Goal: Communication & Community: Ask a question

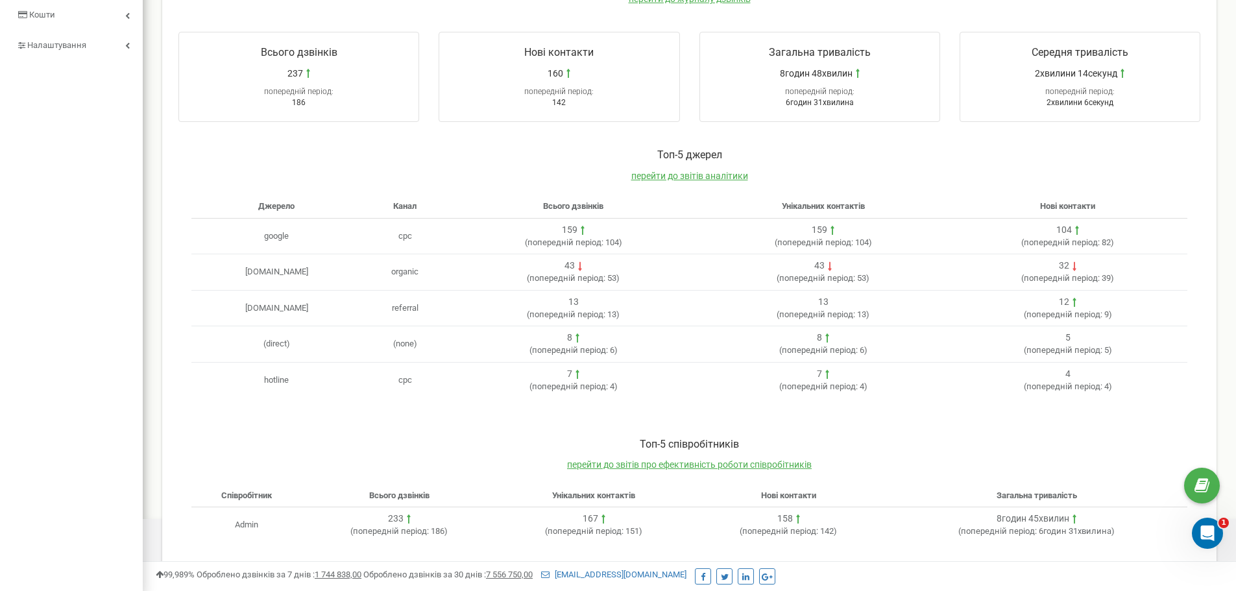
scroll to position [265, 0]
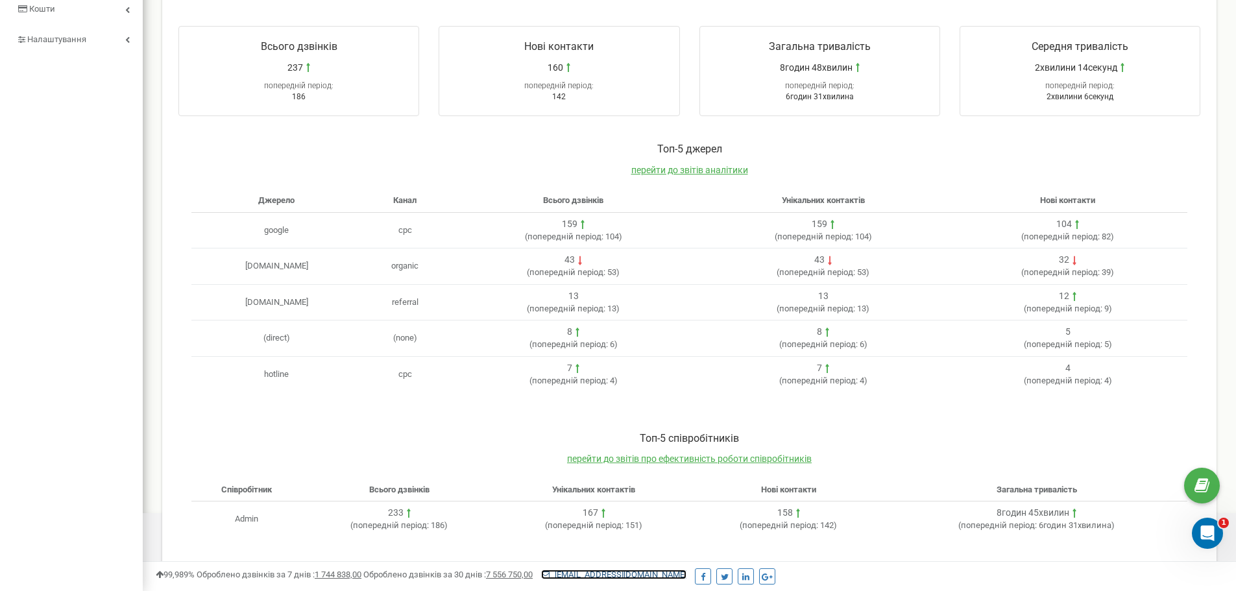
click at [635, 576] on link "[EMAIL_ADDRESS][DOMAIN_NAME]" at bounding box center [613, 574] width 145 height 10
click at [850, 429] on div "Toп-5 співробітників перейти до звітів про ефективність роботи співробітників С…" at bounding box center [689, 490] width 1048 height 145
click at [1206, 534] on icon "Відкрити програму для спілкування Intercom" at bounding box center [1205, 531] width 21 height 21
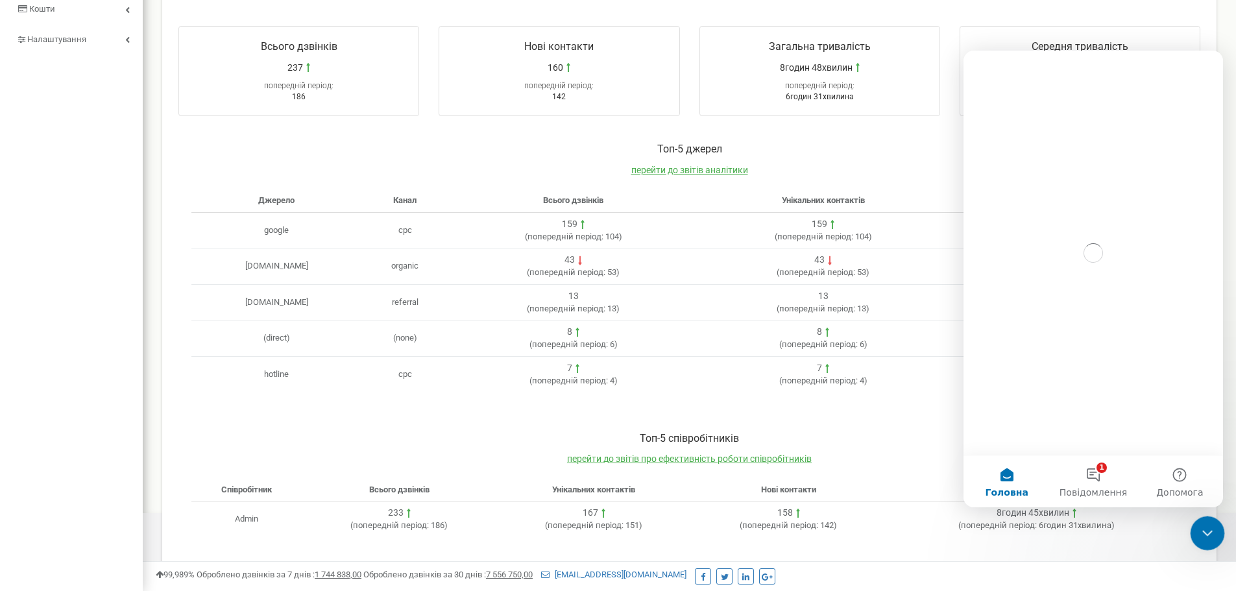
scroll to position [0, 0]
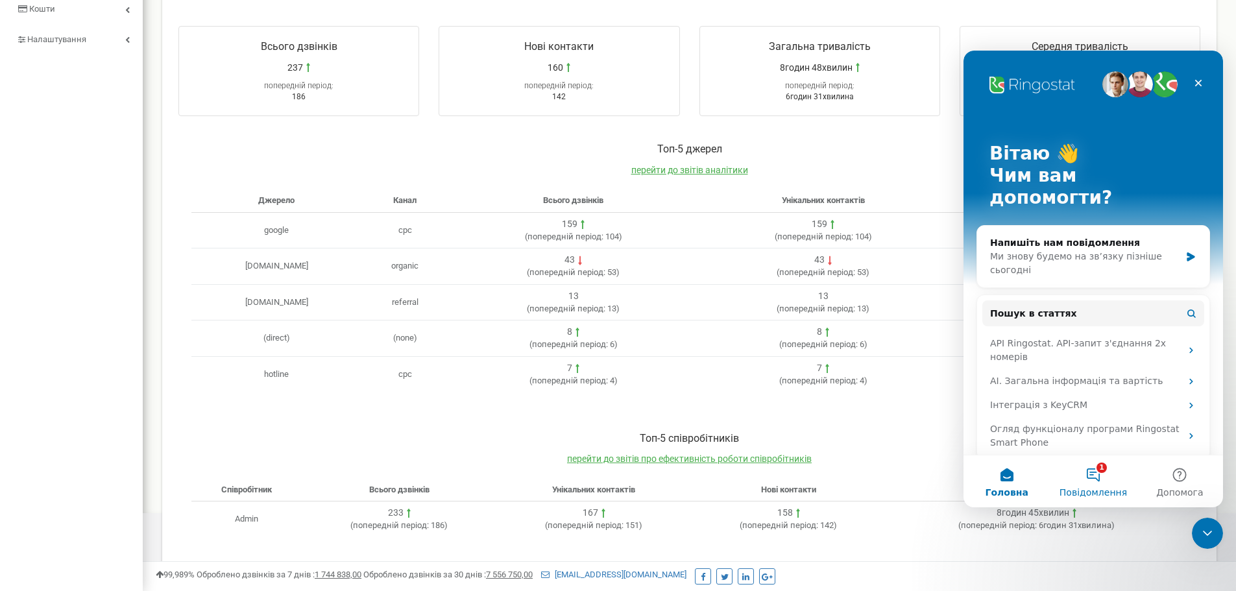
click at [1105, 482] on button "1 Повідомлення" at bounding box center [1092, 481] width 86 height 52
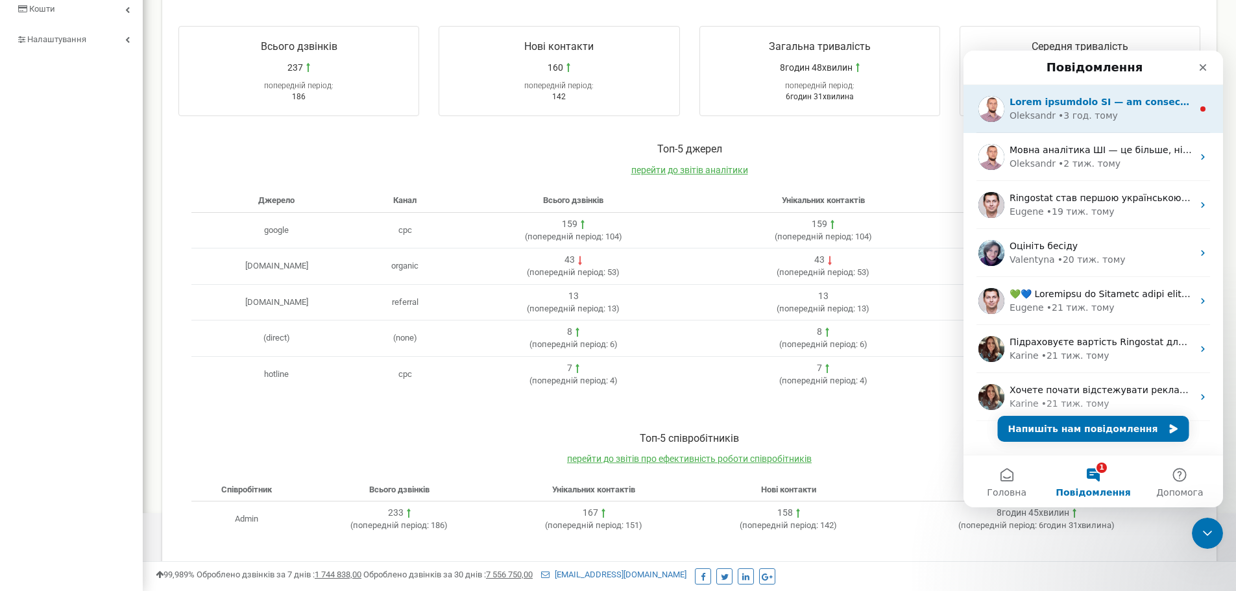
click at [1089, 109] on div "• 3 год. тому" at bounding box center [1088, 116] width 60 height 14
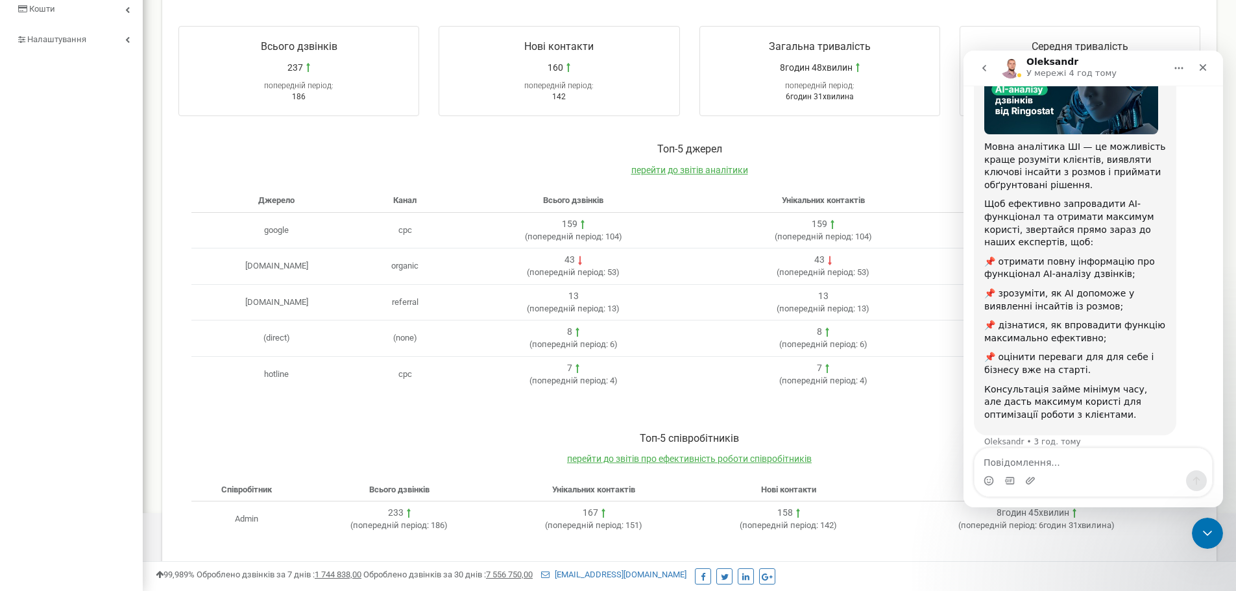
scroll to position [127, 0]
click at [988, 67] on icon "go back" at bounding box center [984, 68] width 10 height 10
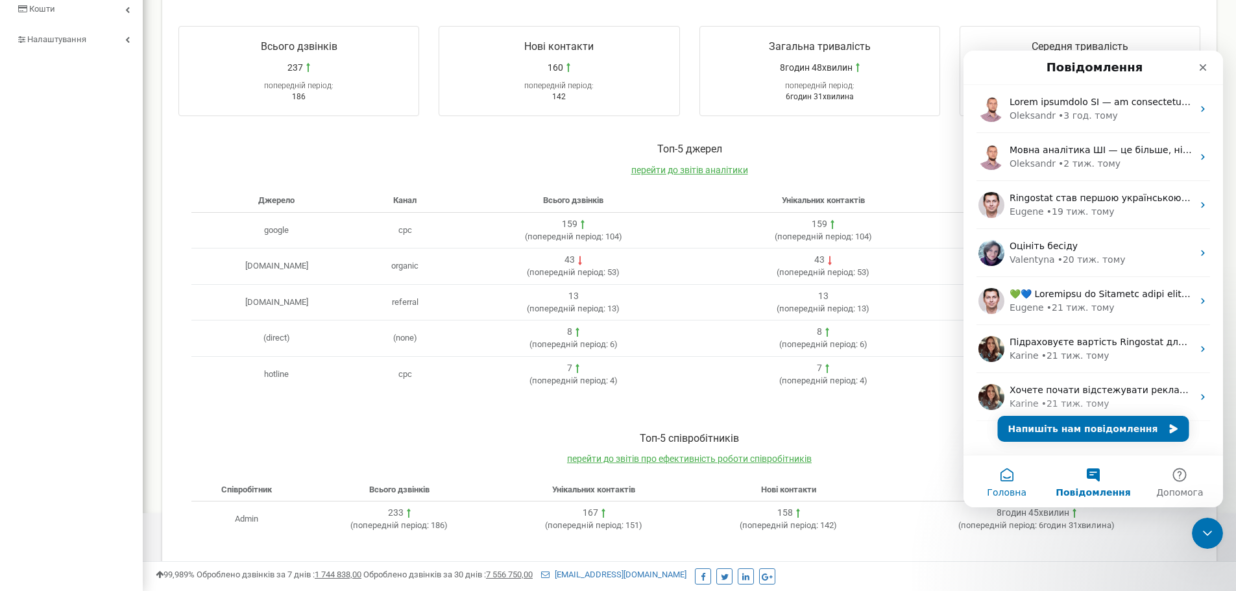
click at [1012, 477] on button "Головна" at bounding box center [1006, 481] width 86 height 52
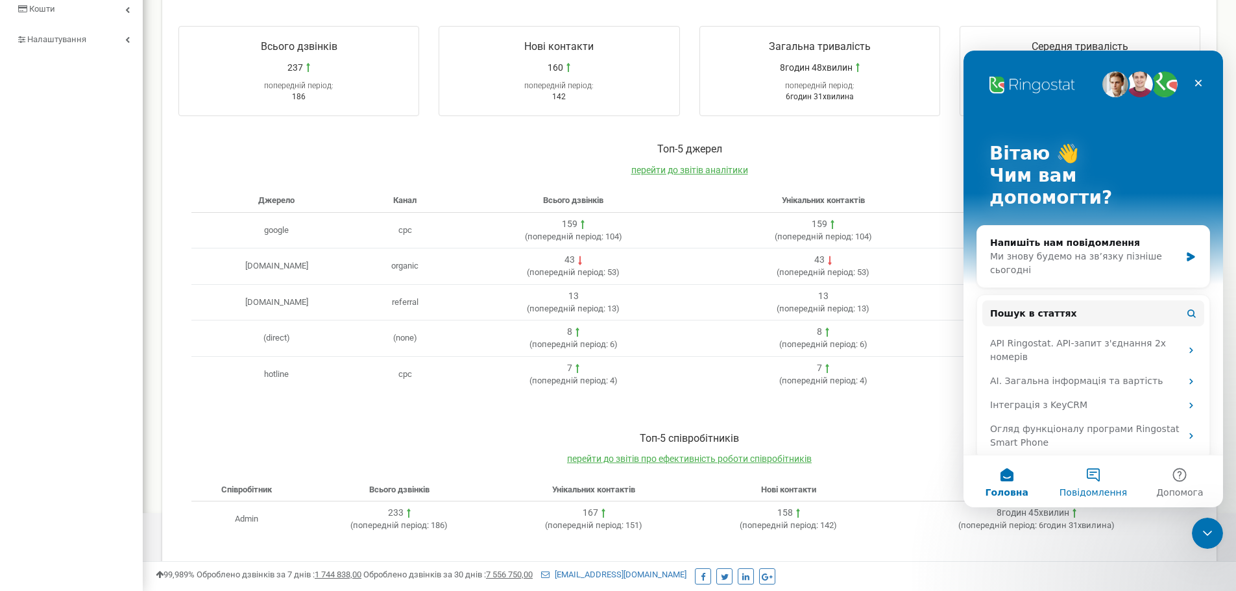
click at [1094, 479] on button "Повідомлення" at bounding box center [1092, 481] width 86 height 52
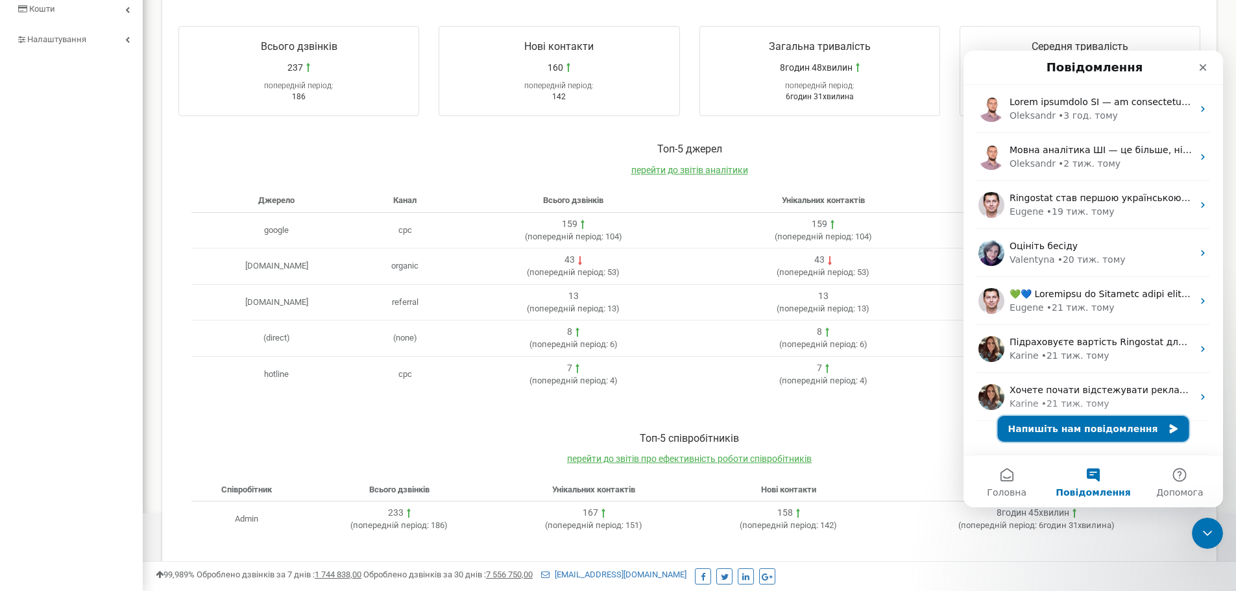
click at [1092, 429] on button "Напишіть нам повідомлення" at bounding box center [1093, 429] width 191 height 26
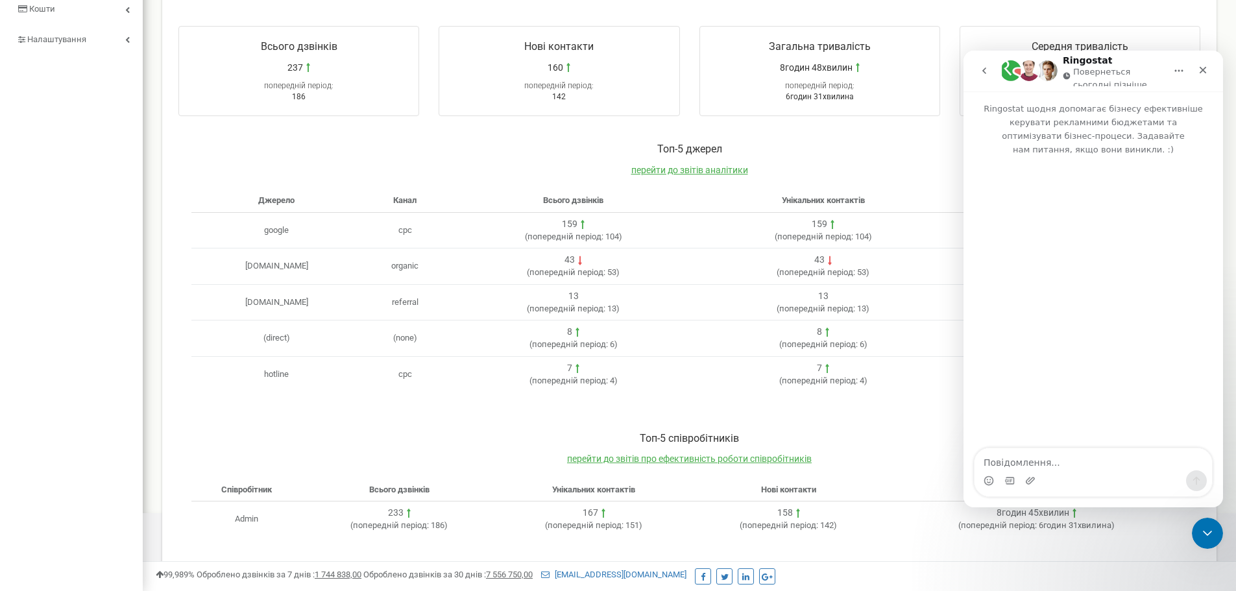
click at [1066, 458] on textarea "Повідомлення..." at bounding box center [1092, 459] width 237 height 22
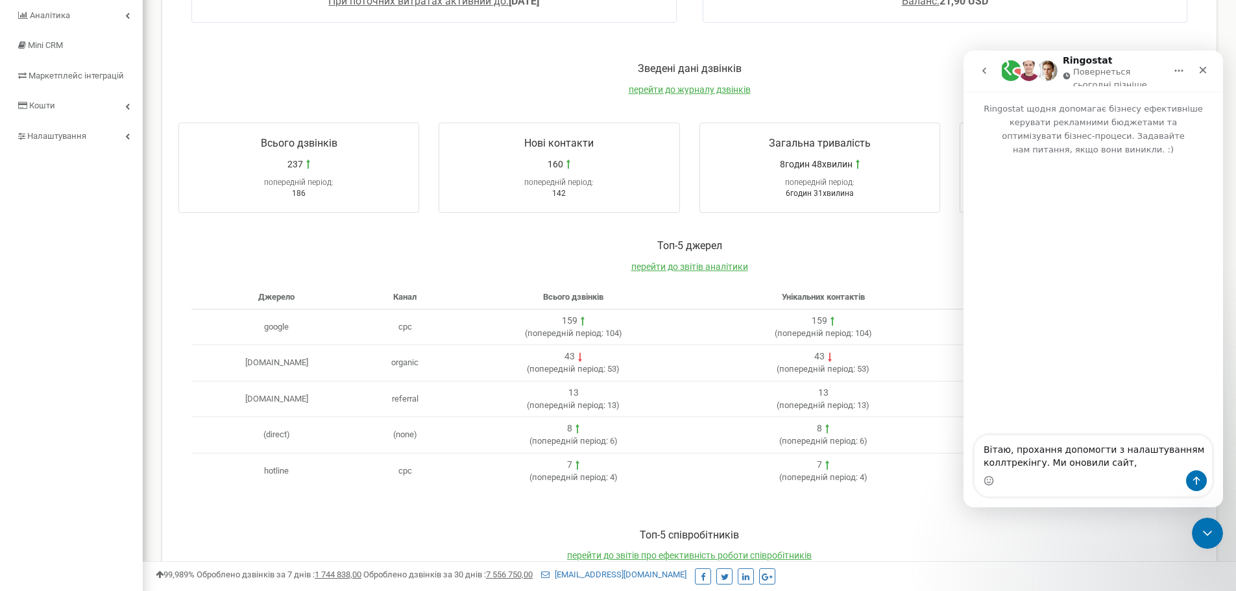
scroll to position [6, 0]
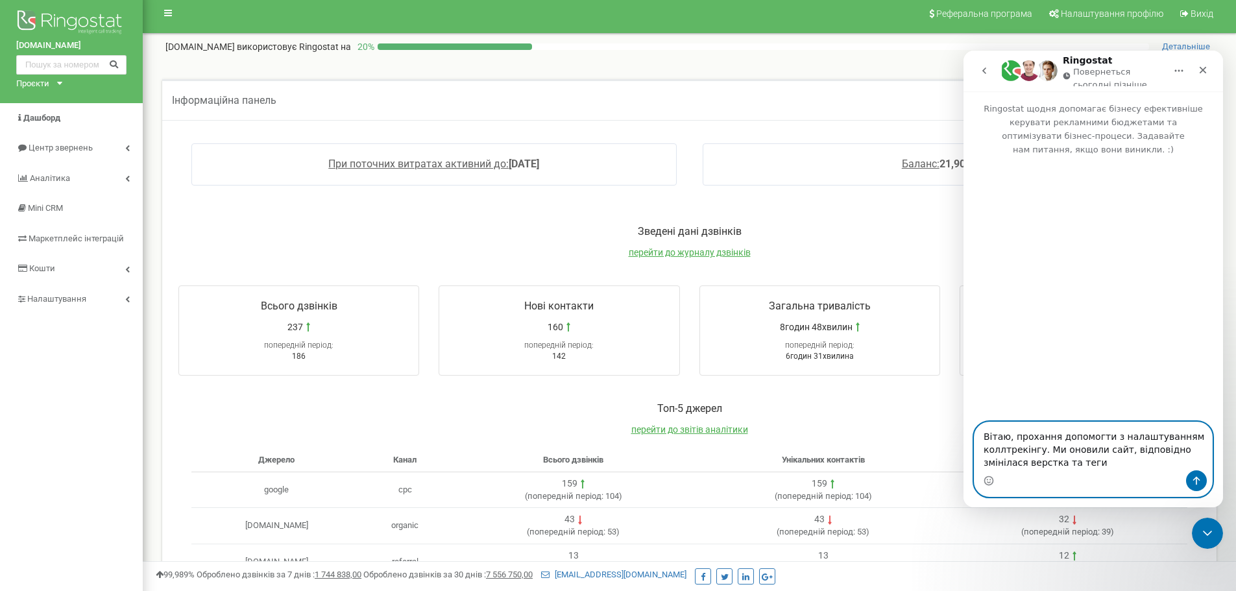
click at [1183, 450] on textarea "Вітаю, прохання допомогти з налаштуванням коллтрекінгу. Ми оновили сайт, відпов…" at bounding box center [1092, 446] width 237 height 48
click at [1158, 465] on textarea "Вітаю, прохання допомогти з налаштуванням коллтрекінгу. Ми оновили сайт, відпов…" at bounding box center [1092, 446] width 237 height 48
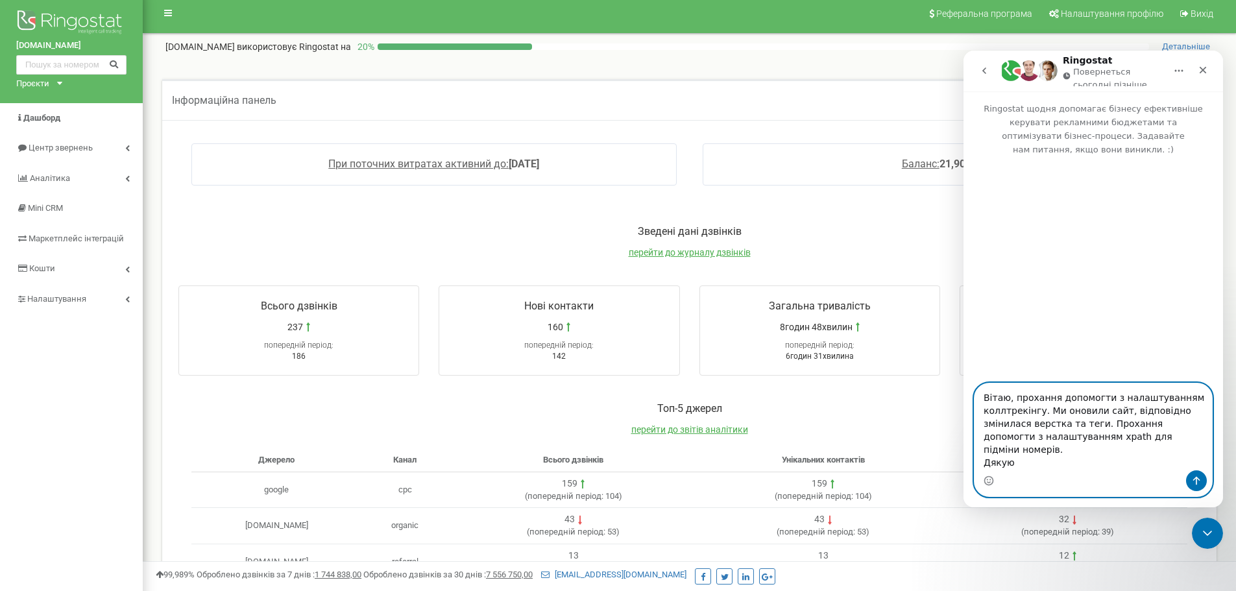
type textarea "Вітаю, прохання допомогти з налаштуванням коллтрекінгу. Ми оновили сайт, відпов…"
click at [1194, 475] on button "Надіслати повідомлення…" at bounding box center [1196, 480] width 21 height 21
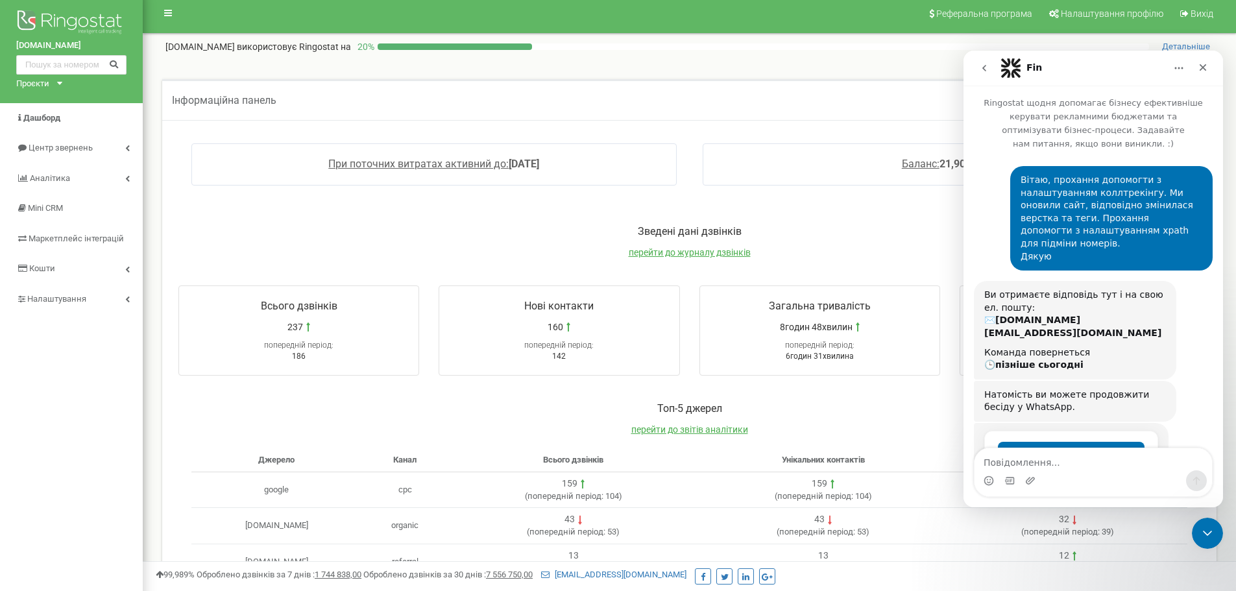
scroll to position [25, 0]
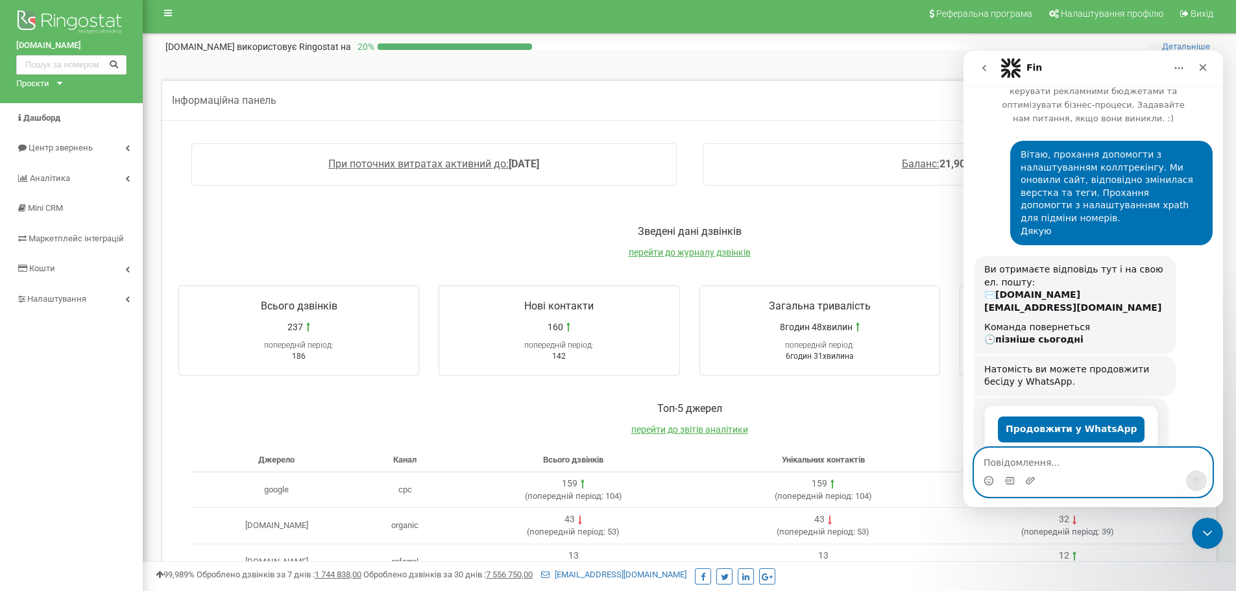
click at [1068, 468] on textarea "Повідомлення..." at bounding box center [1092, 459] width 237 height 22
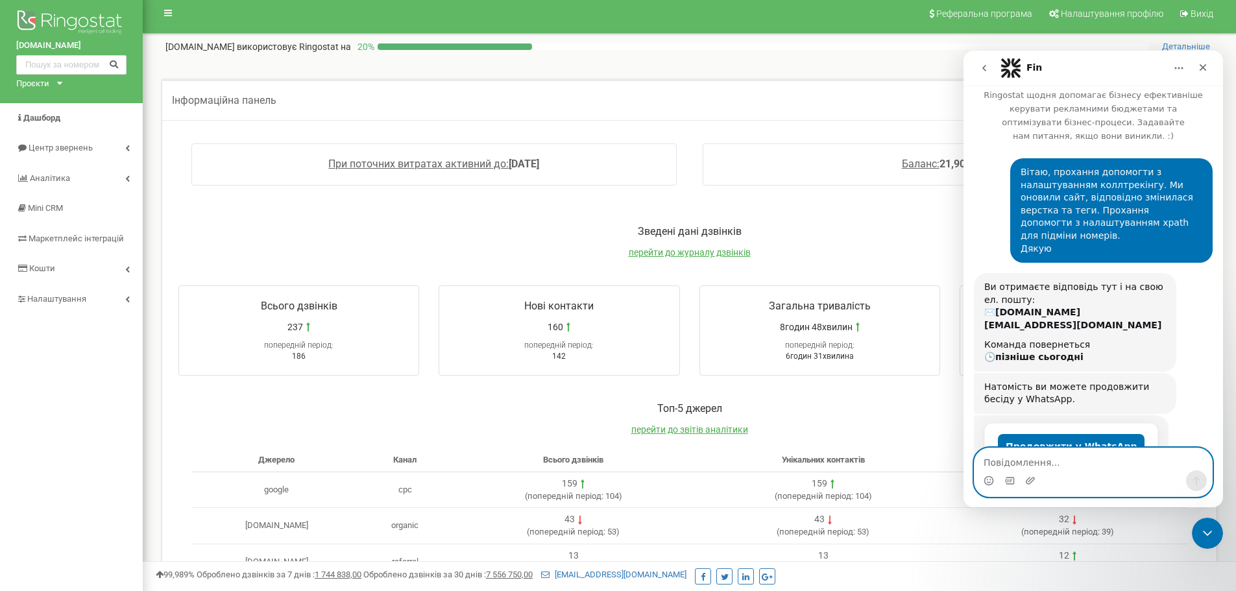
scroll to position [0, 0]
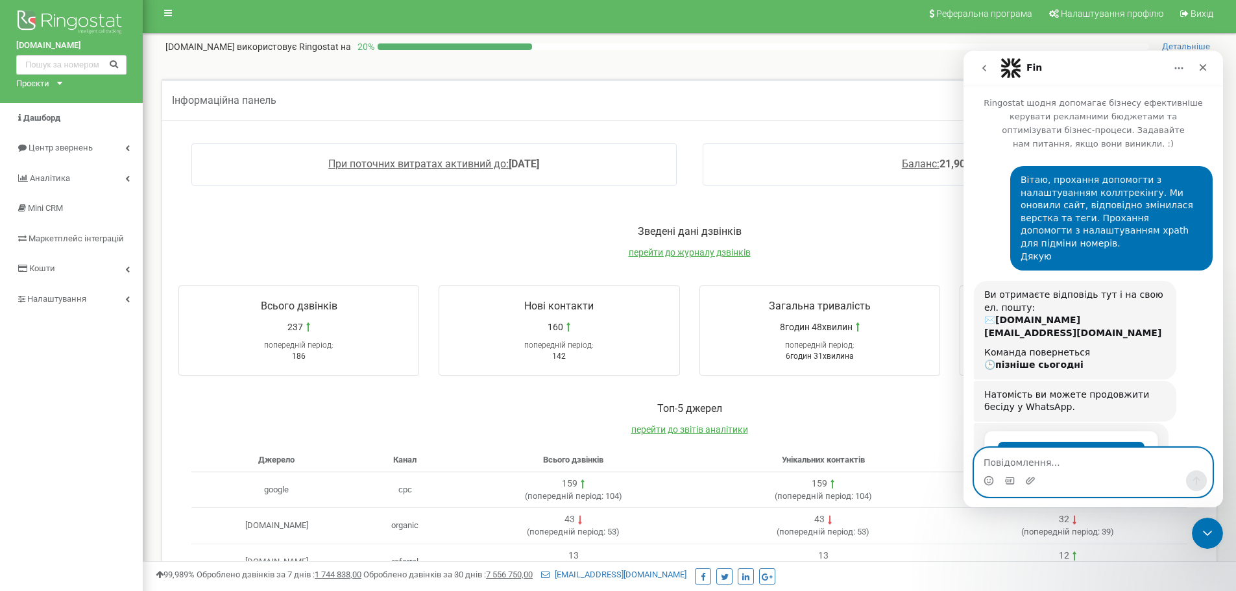
click at [1059, 461] on textarea "Повідомлення..." at bounding box center [1092, 459] width 237 height 22
type textarea "Добре очікую"
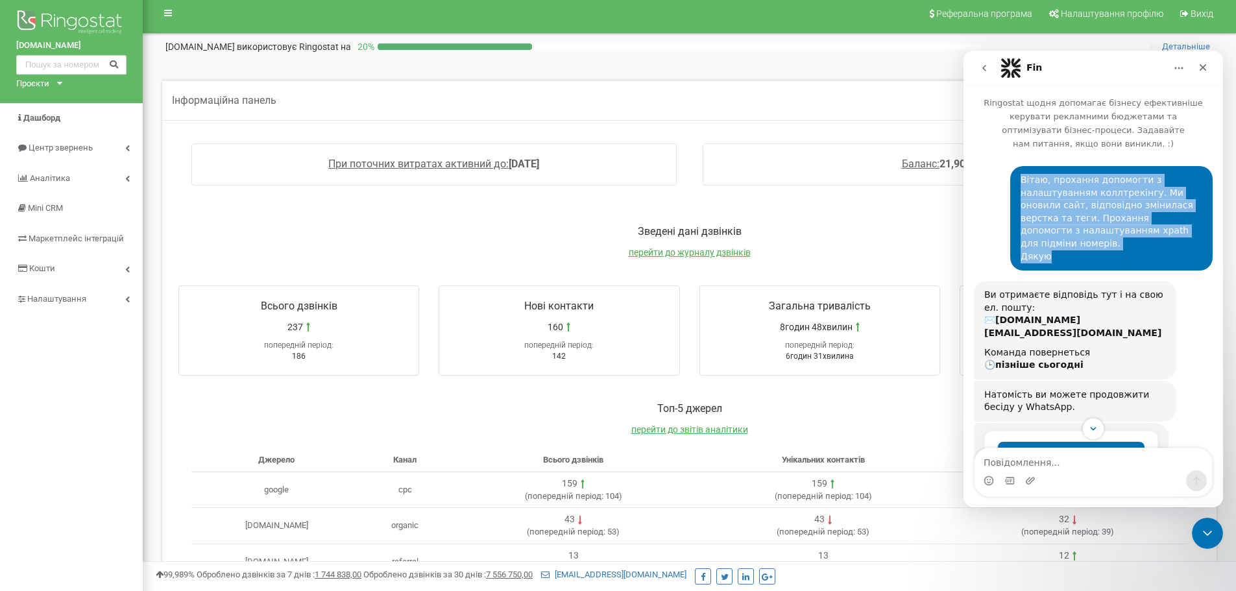
drag, startPoint x: 1014, startPoint y: 163, endPoint x: 1052, endPoint y: 228, distance: 74.4
click at [1052, 228] on div "Вітаю, прохання допомогти з налаштуванням коллтрекінгу. Ми оновили сайт, відпов…" at bounding box center [1111, 218] width 182 height 89
copy div "Вітаю, прохання допомогти з налаштуванням коллтрекінгу. Ми оновили сайт, відпов…"
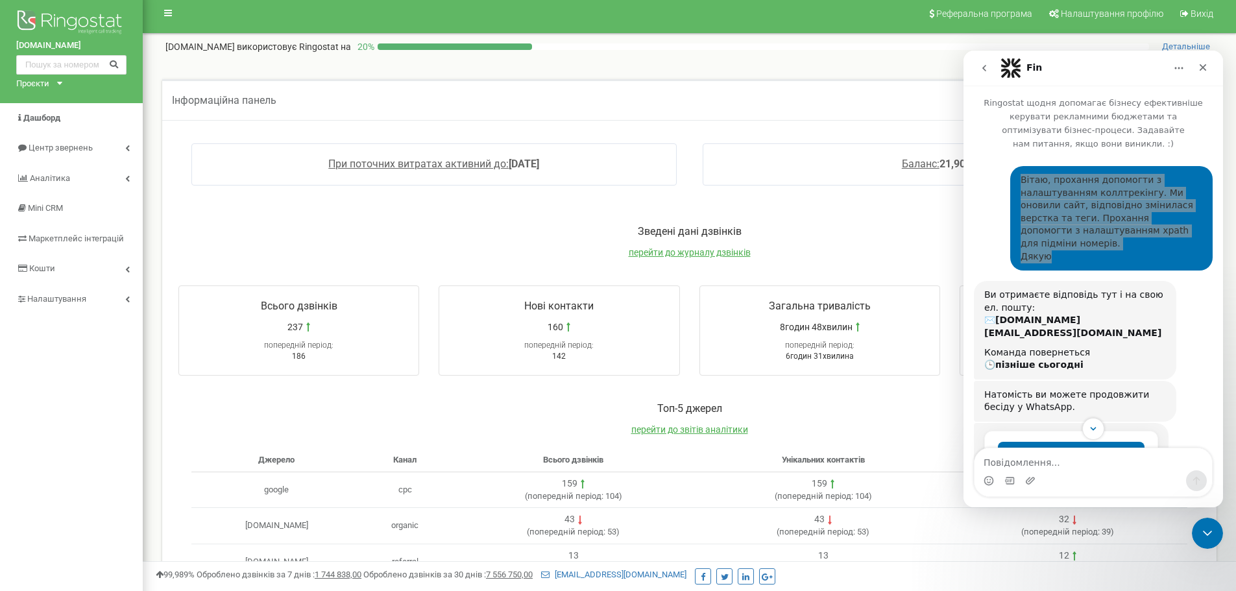
click at [59, 79] on div "[DOMAIN_NAME] Проєкти [DOMAIN_NAME]" at bounding box center [71, 48] width 143 height 109
click at [60, 84] on icon at bounding box center [59, 83] width 5 height 3
drag, startPoint x: 9, startPoint y: 42, endPoint x: 65, endPoint y: 41, distance: 55.8
click at [65, 41] on div "[DOMAIN_NAME] Проєкти [DOMAIN_NAME]" at bounding box center [71, 48] width 143 height 109
copy link "[DOMAIN_NAME]"
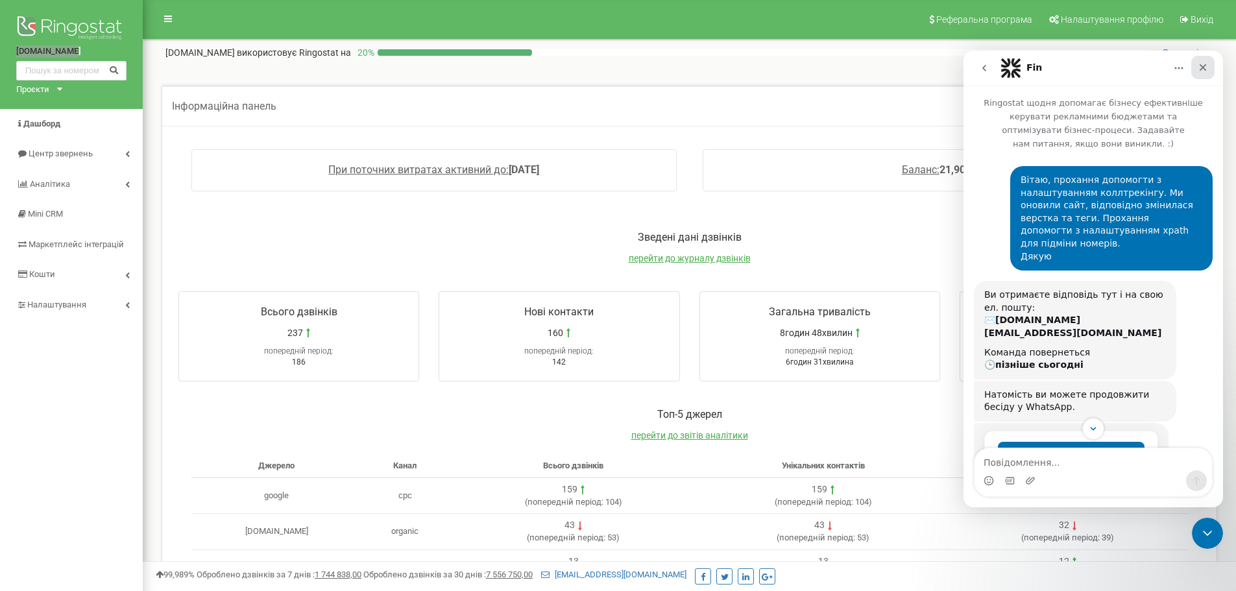
click at [1207, 66] on icon "Закрити" at bounding box center [1202, 67] width 10 height 10
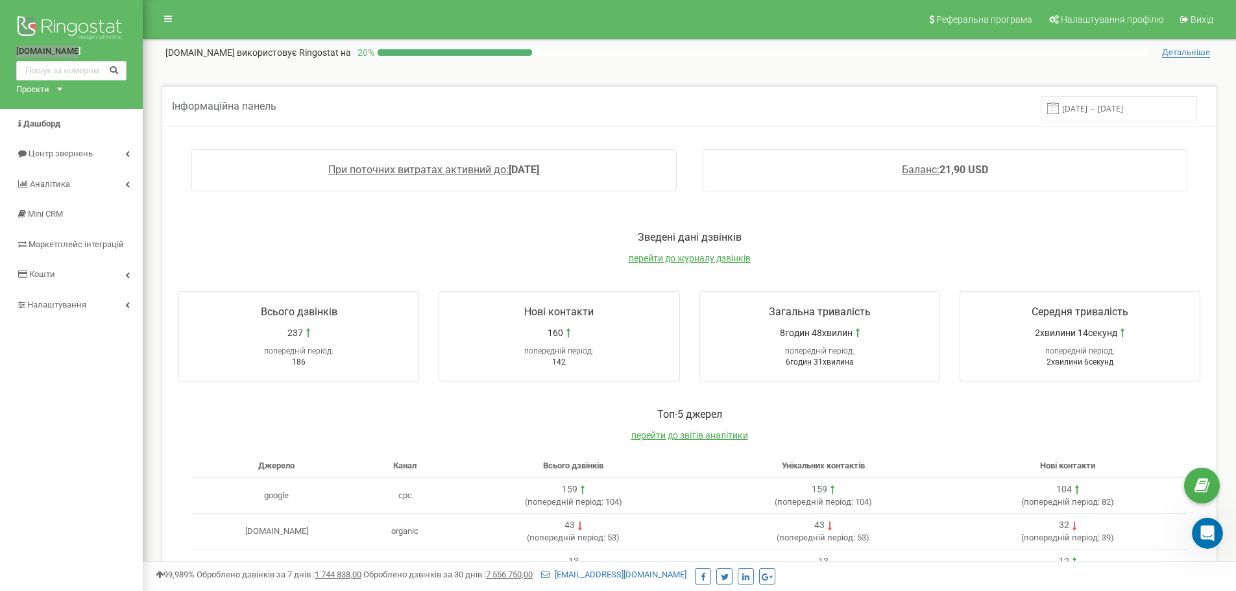
scroll to position [64, 0]
click at [1185, 51] on span "Детальніше" at bounding box center [1186, 52] width 48 height 10
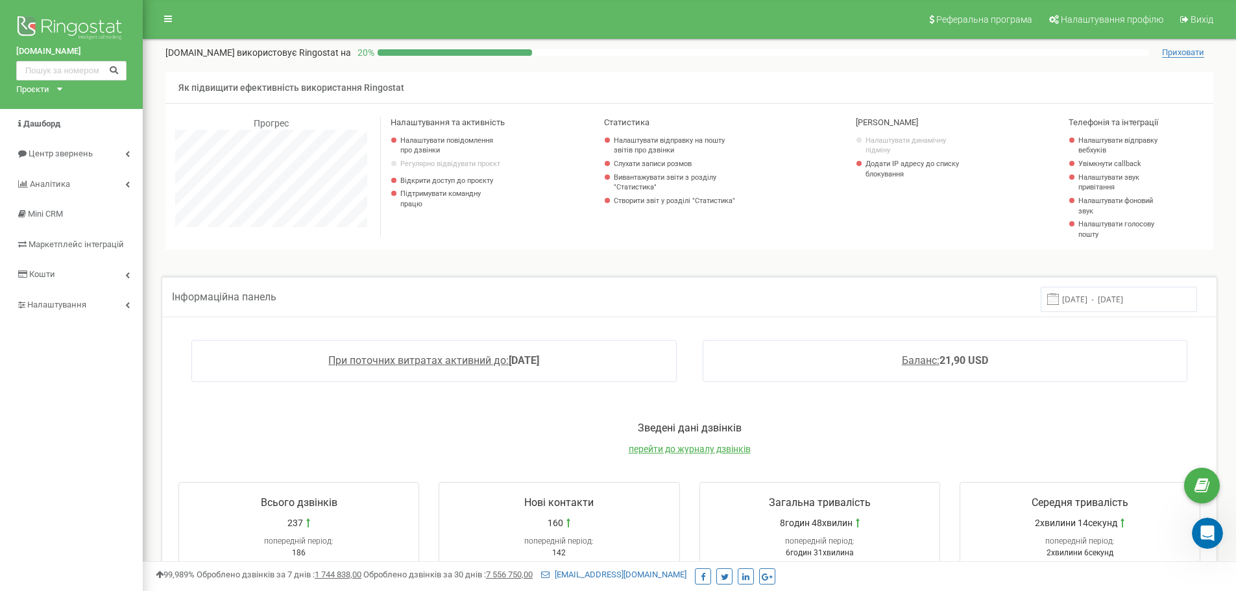
scroll to position [778, 1093]
click at [1070, 18] on span "Налаштування профілю" at bounding box center [1111, 19] width 102 height 10
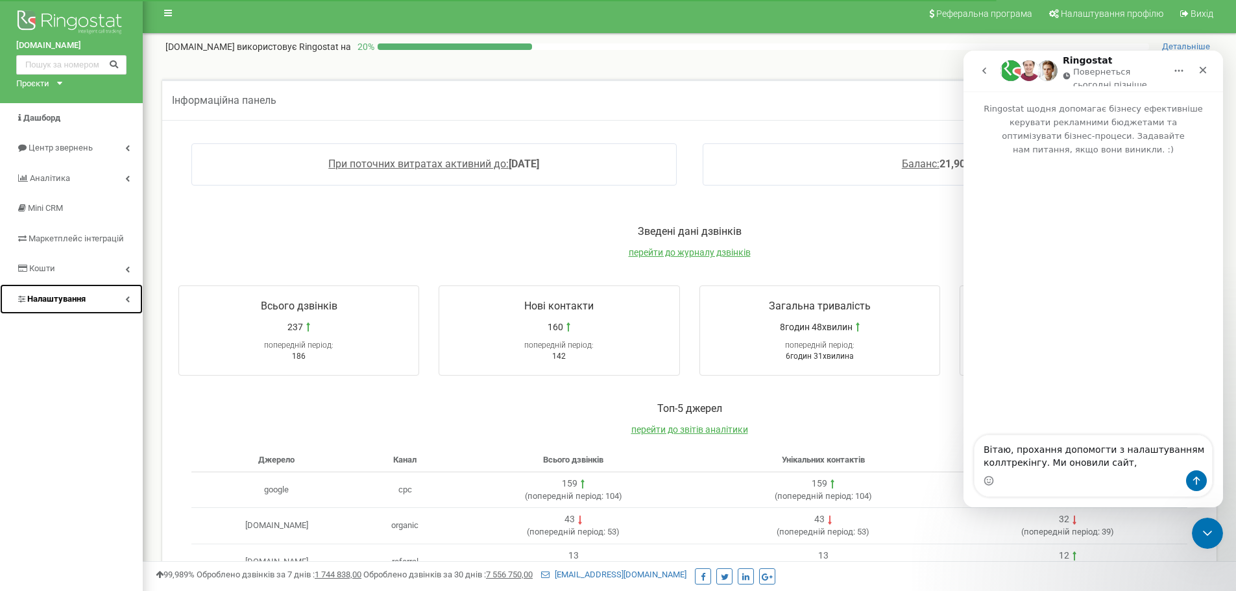
click at [122, 297] on link "Налаштування" at bounding box center [71, 299] width 143 height 30
